Goal: Transaction & Acquisition: Purchase product/service

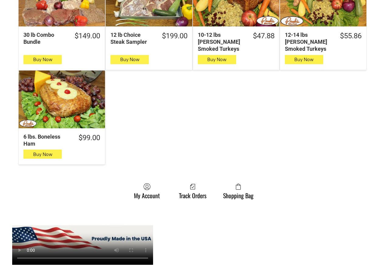
scroll to position [578, 0]
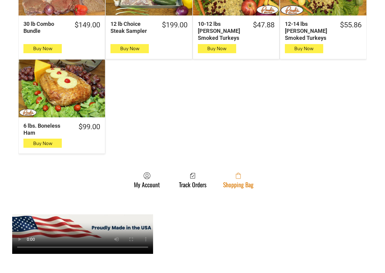
click at [245, 178] on link "Shopping Bag" at bounding box center [238, 180] width 37 height 16
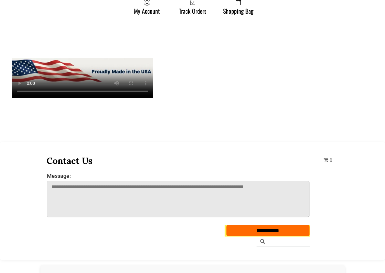
scroll to position [213, 0]
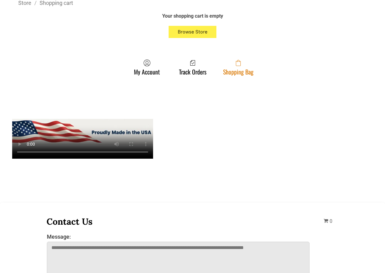
click at [224, 66] on span at bounding box center [238, 62] width 30 height 7
click at [244, 67] on span at bounding box center [238, 62] width 30 height 7
click at [243, 69] on link "Shopping Bag" at bounding box center [238, 67] width 37 height 16
